Goal: Task Accomplishment & Management: Manage account settings

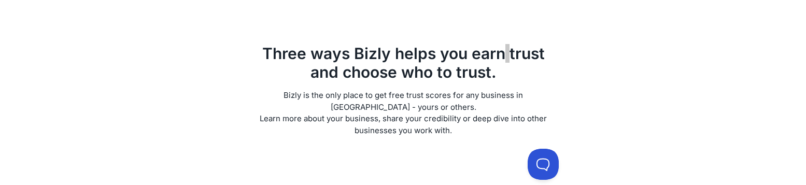
scroll to position [349, 0]
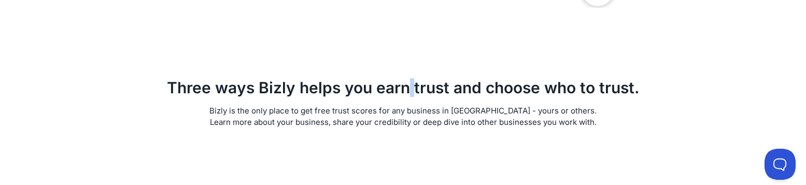
click at [518, 141] on div "Three ways Bizly helps you earn trust and choose who to trust. Bizly is the onl…" at bounding box center [403, 102] width 572 height 115
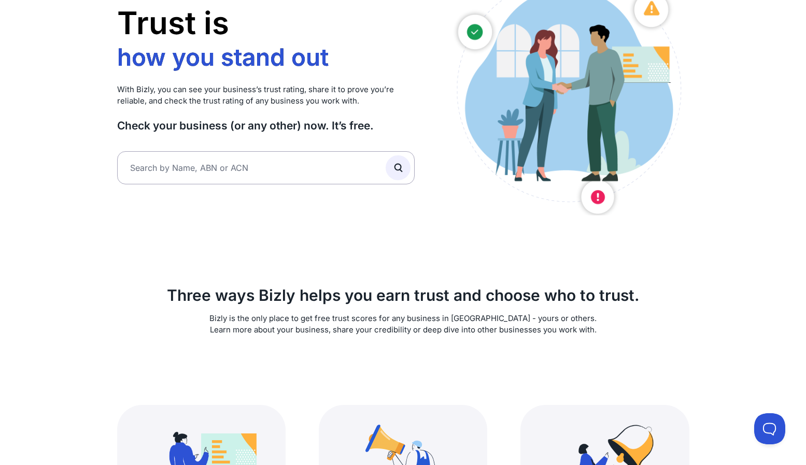
scroll to position [0, 0]
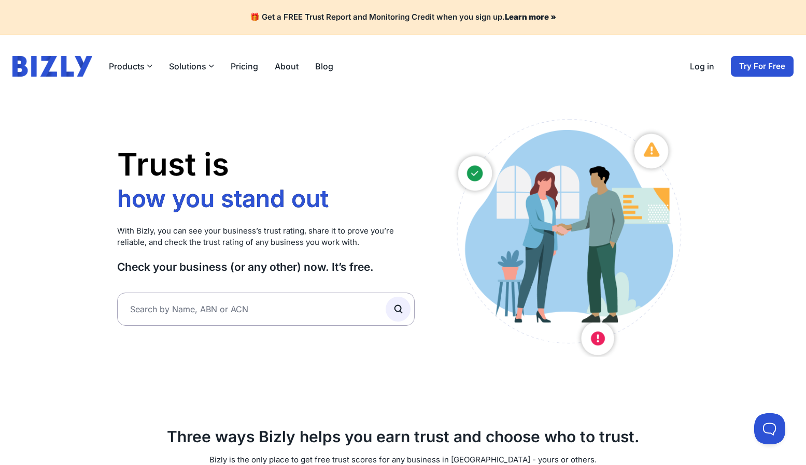
click at [708, 66] on link "Log in" at bounding box center [701, 66] width 24 height 12
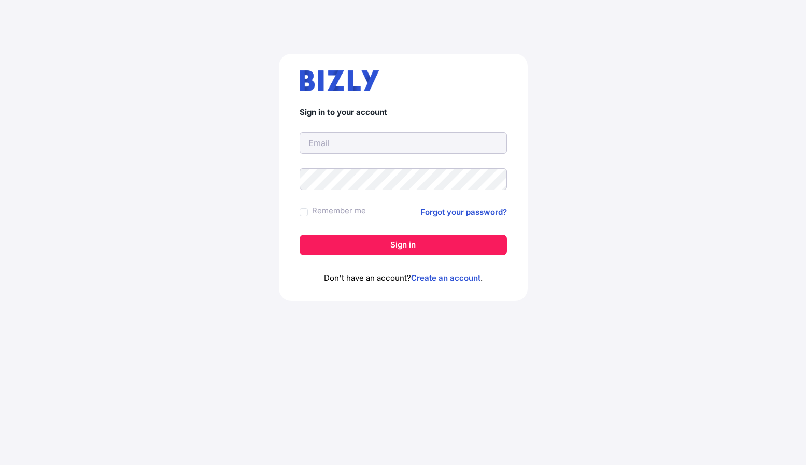
type input "[PERSON_NAME][EMAIL_ADDRESS][DOMAIN_NAME]"
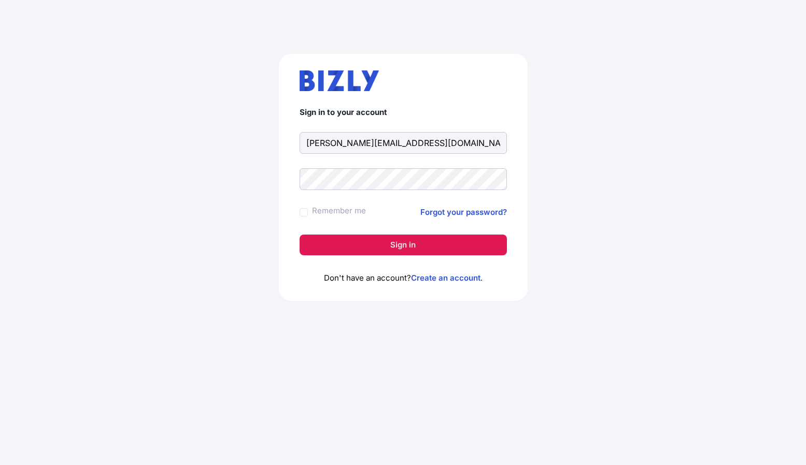
click at [425, 243] on button "Sign in" at bounding box center [402, 245] width 207 height 21
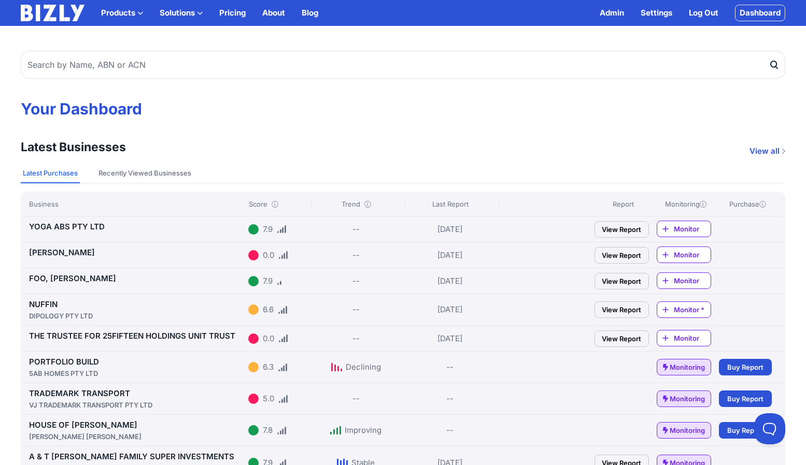
click at [770, 151] on link "View all" at bounding box center [767, 151] width 36 height 12
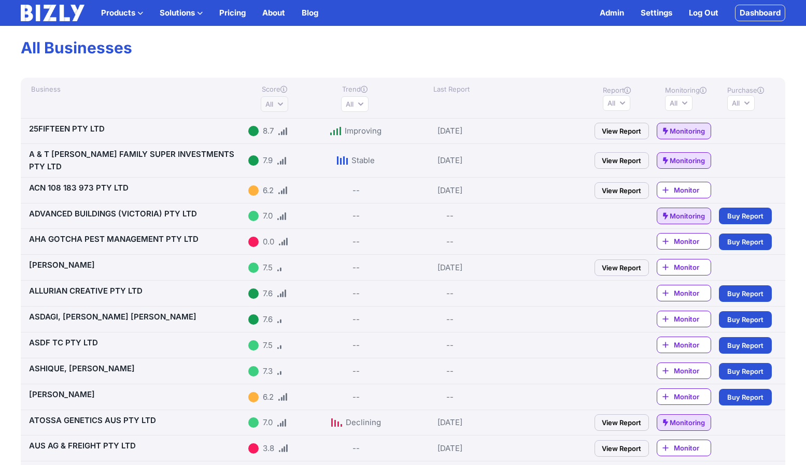
click at [286, 104] on button "All" at bounding box center [274, 104] width 27 height 16
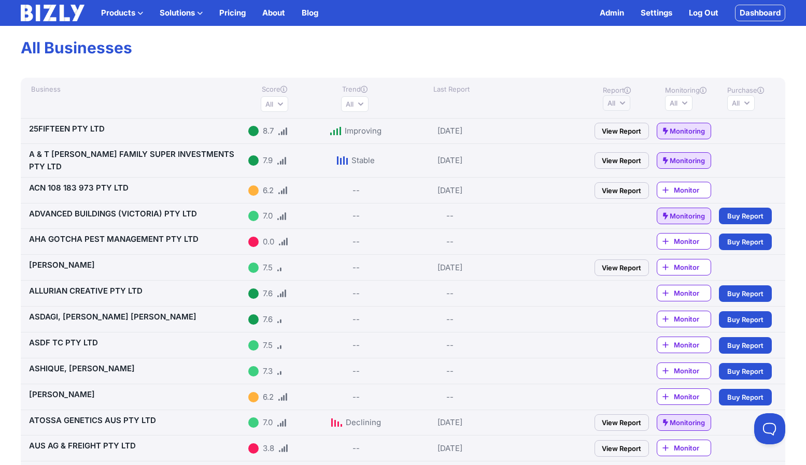
click at [619, 106] on button "All" at bounding box center [615, 103] width 27 height 16
click at [677, 105] on span "All" at bounding box center [673, 103] width 8 height 10
click at [687, 127] on span "Monitoring active" at bounding box center [708, 124] width 55 height 10
click at [677, 127] on input "Monitoring active" at bounding box center [673, 124] width 8 height 8
radio input "true"
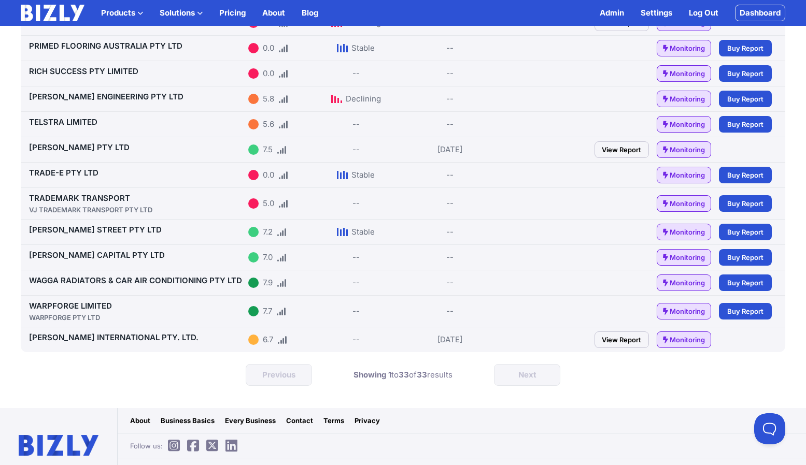
scroll to position [646, 0]
